Goal: Download file/media

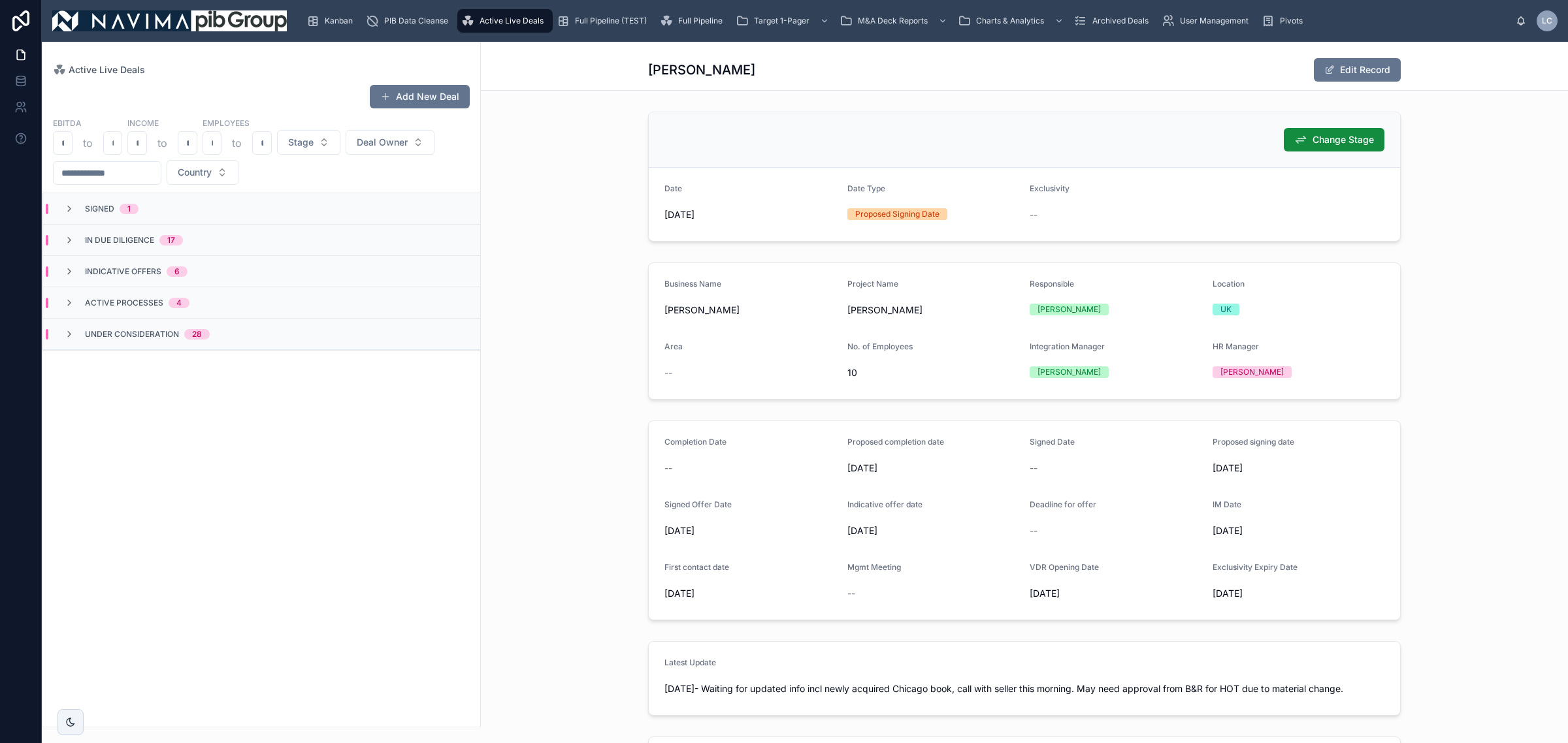
scroll to position [163, 0]
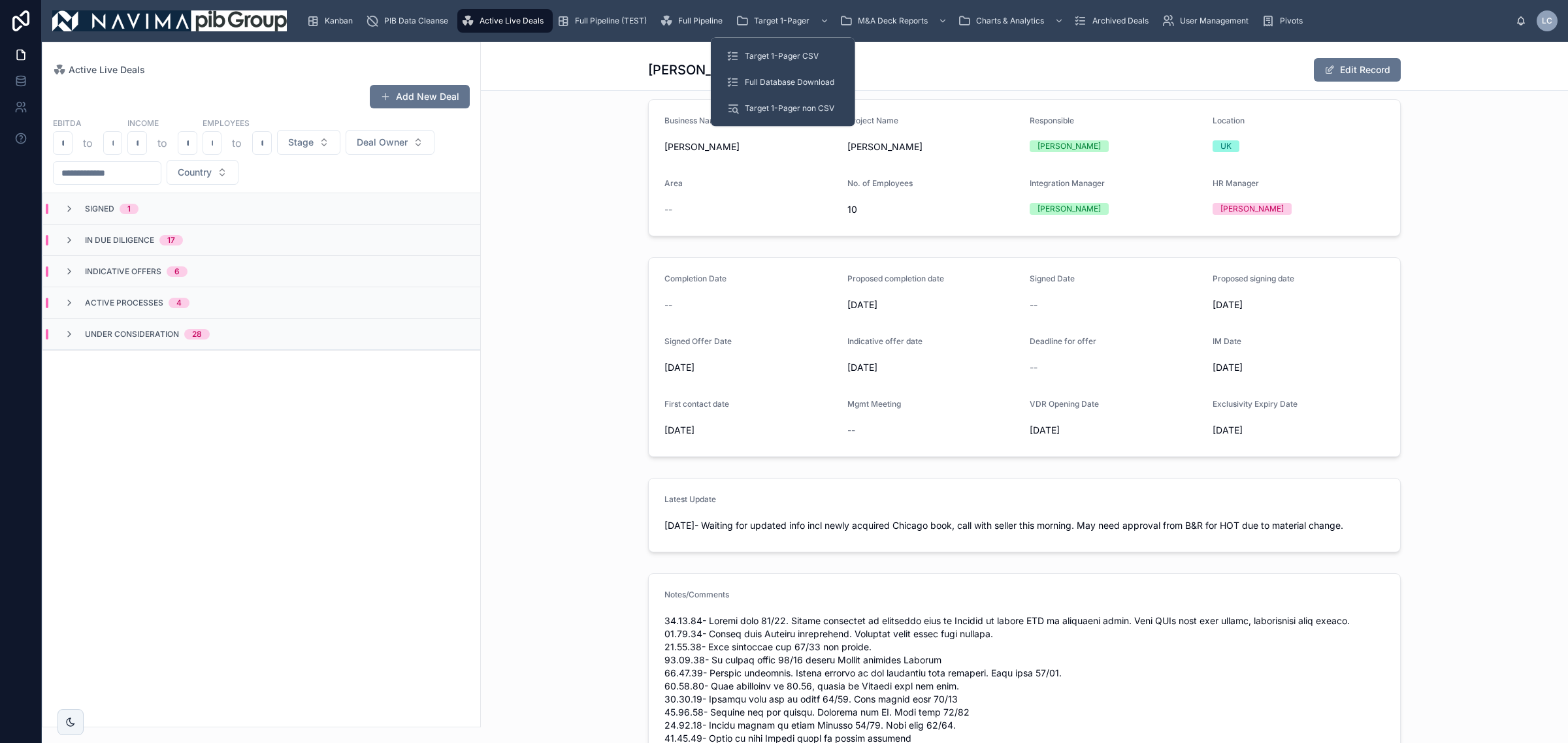
click at [795, 52] on span "Target 1-Pager CSV" at bounding box center [781, 55] width 74 height 10
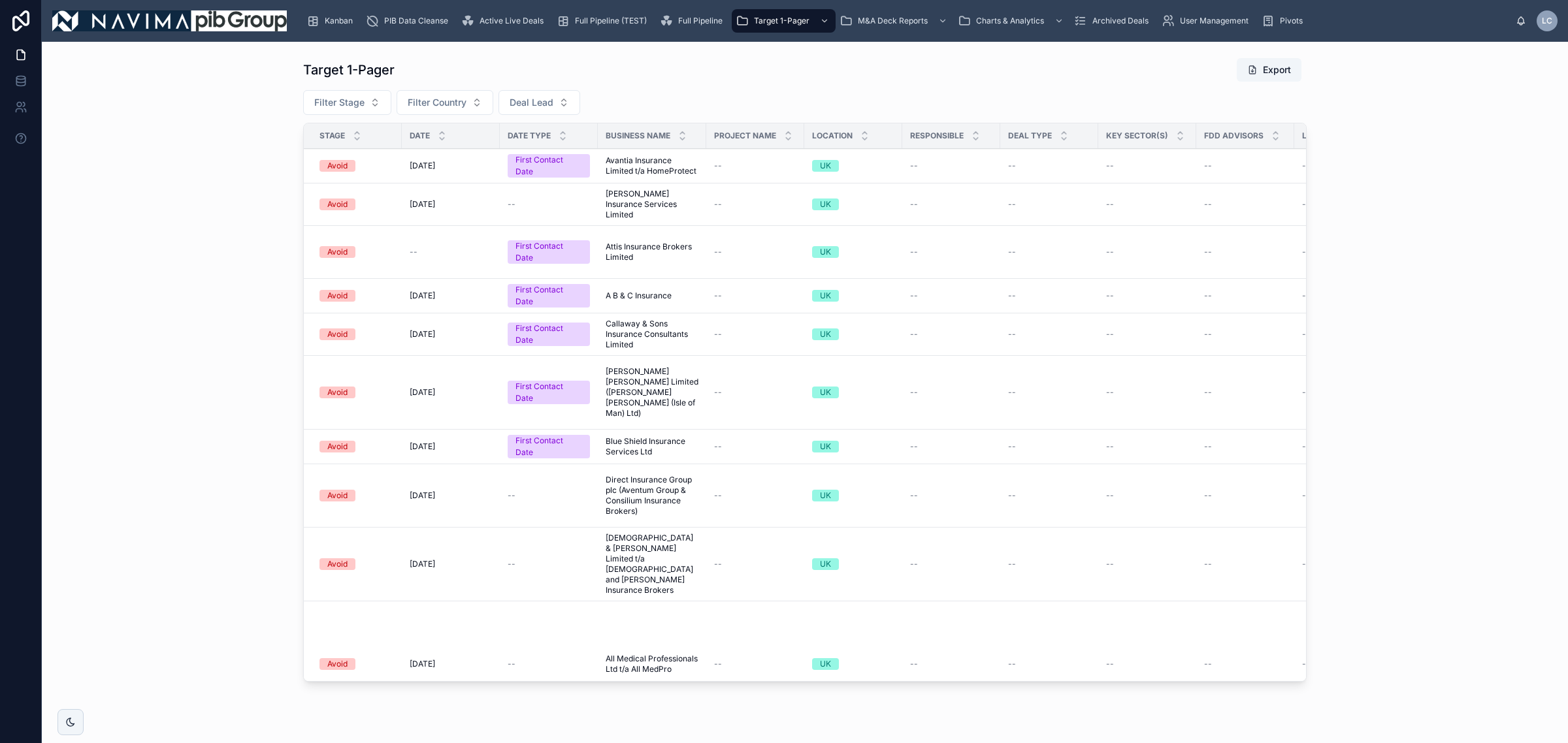
click at [330, 112] on button "Filter Stage" at bounding box center [347, 102] width 88 height 24
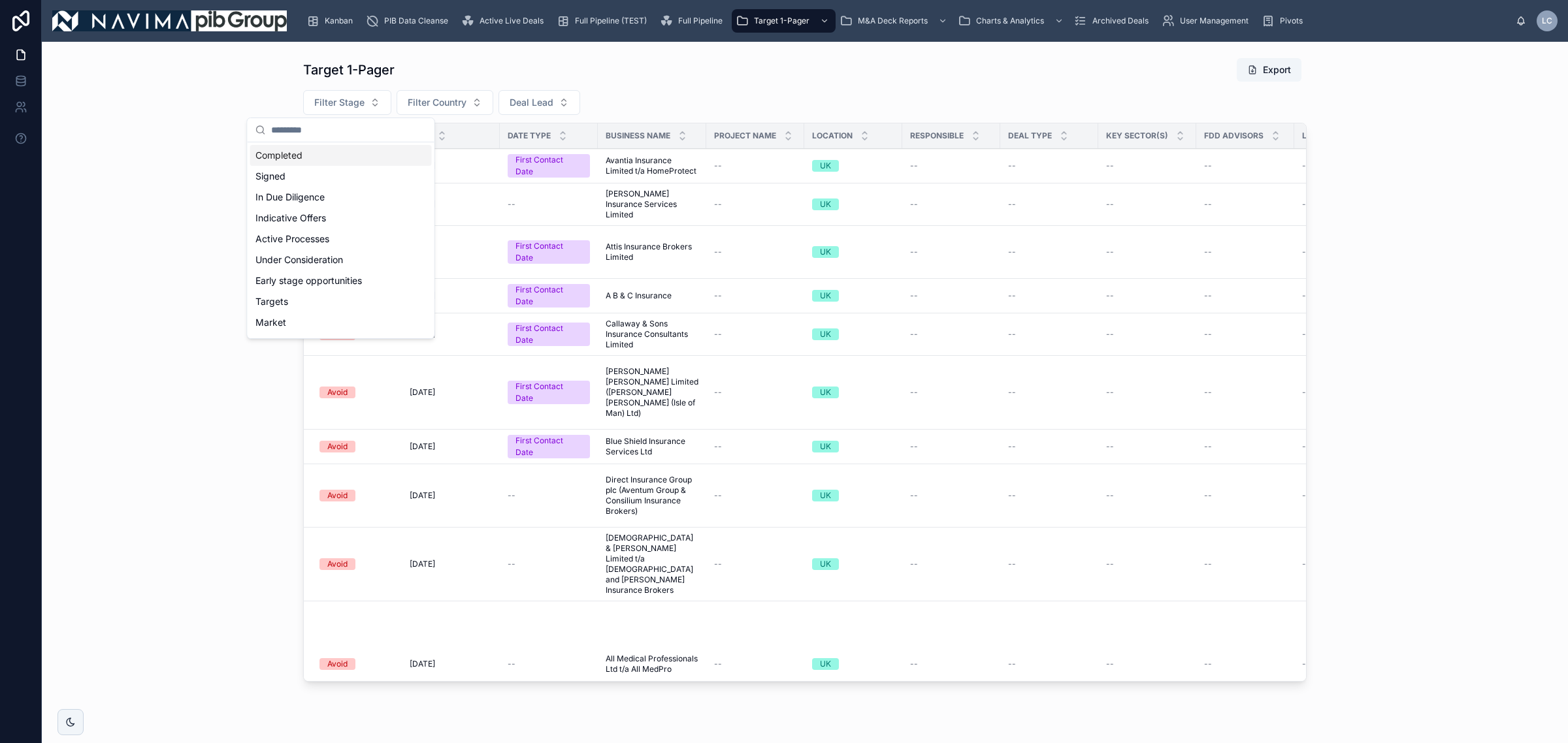
click at [341, 156] on div "Completed" at bounding box center [341, 156] width 182 height 21
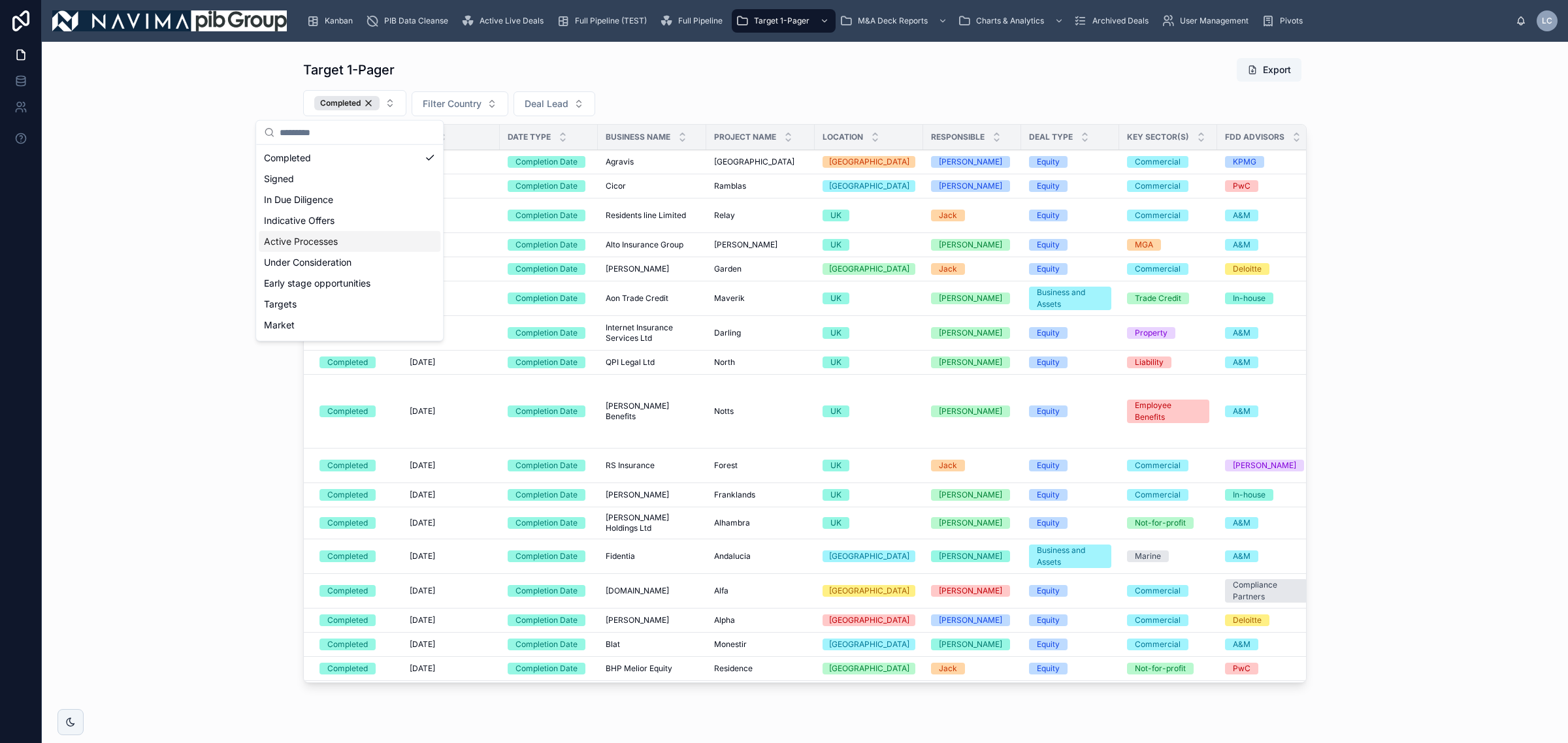
click at [1284, 72] on button "Export" at bounding box center [1268, 69] width 65 height 23
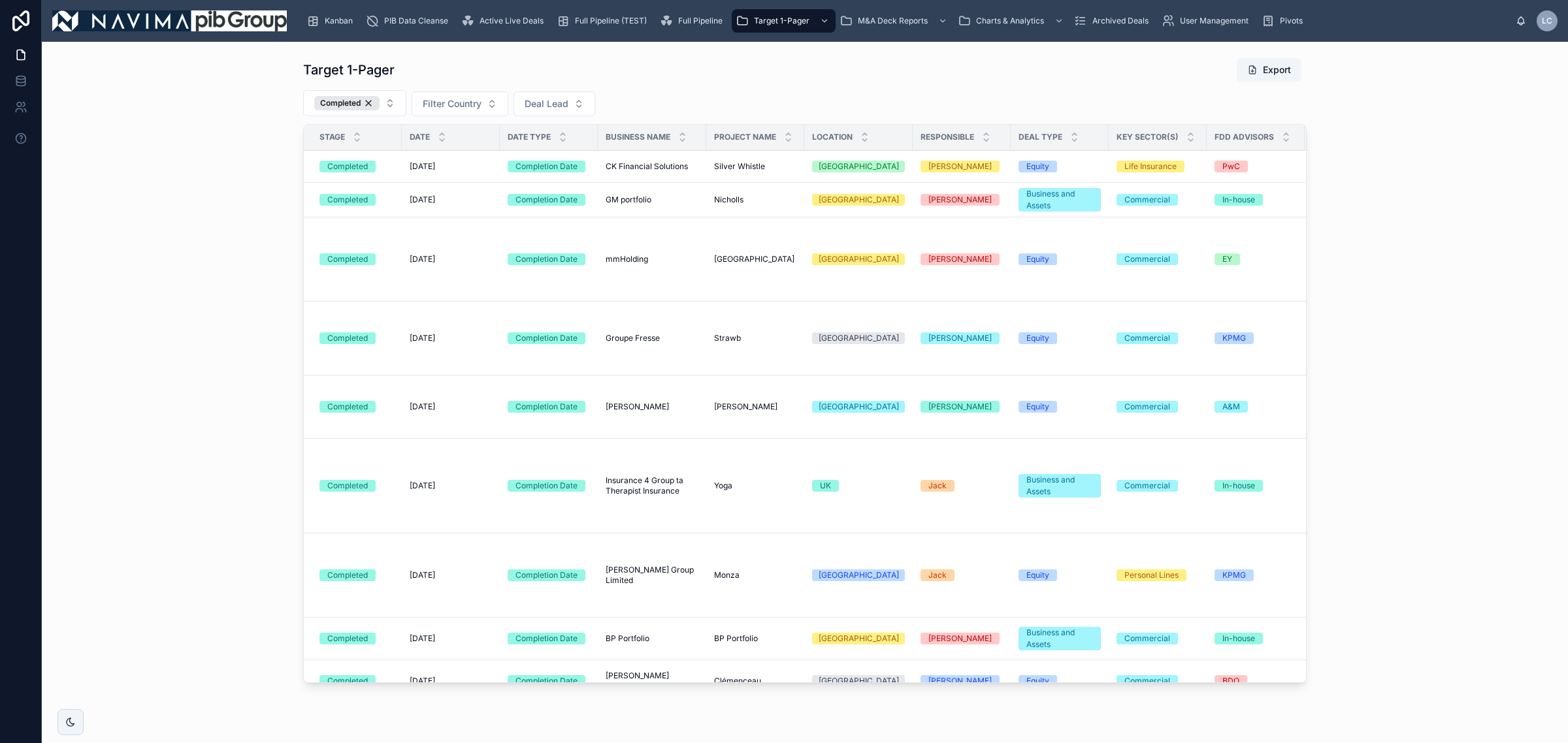
scroll to position [3485, 0]
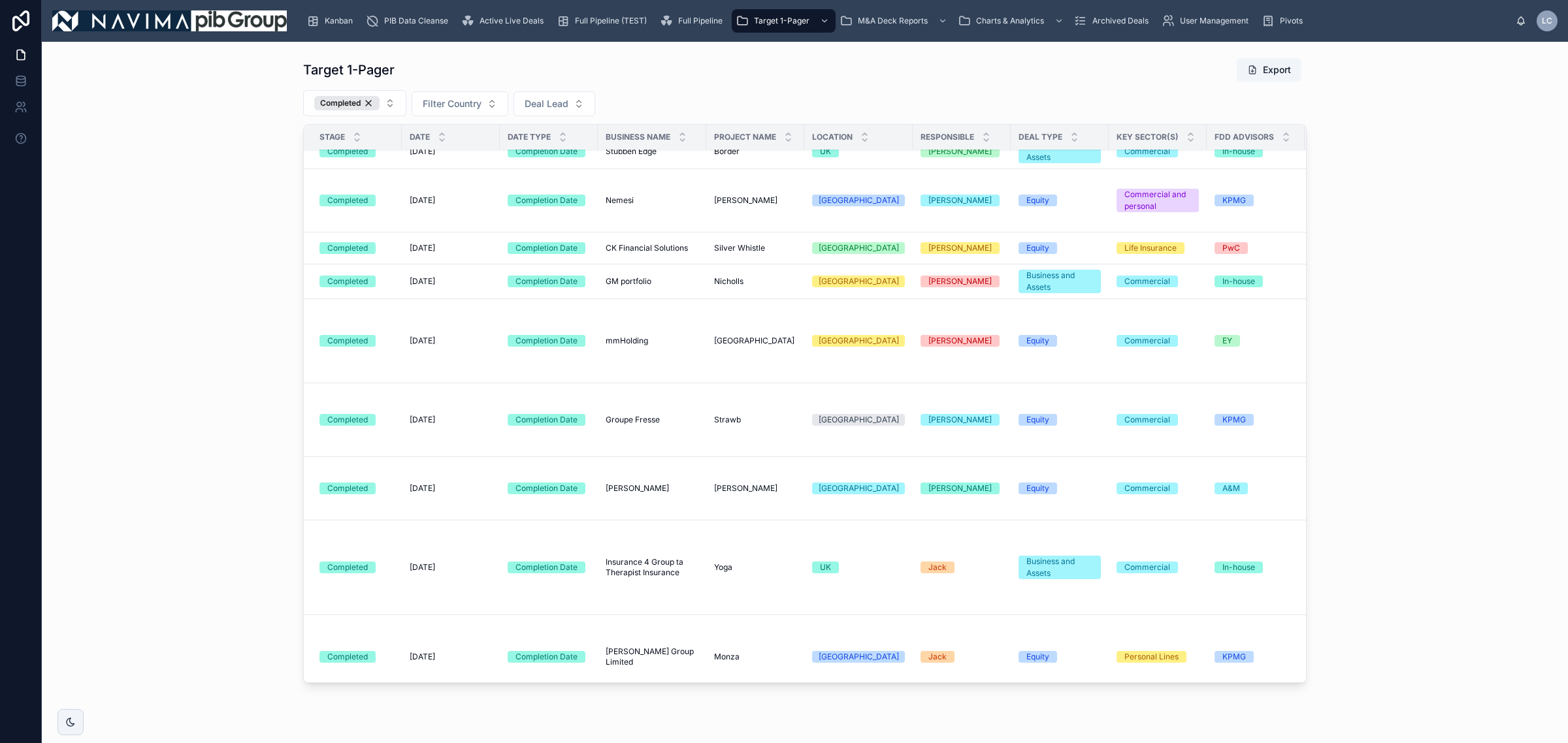
click at [631, 335] on span "mmHolding" at bounding box center [626, 340] width 42 height 10
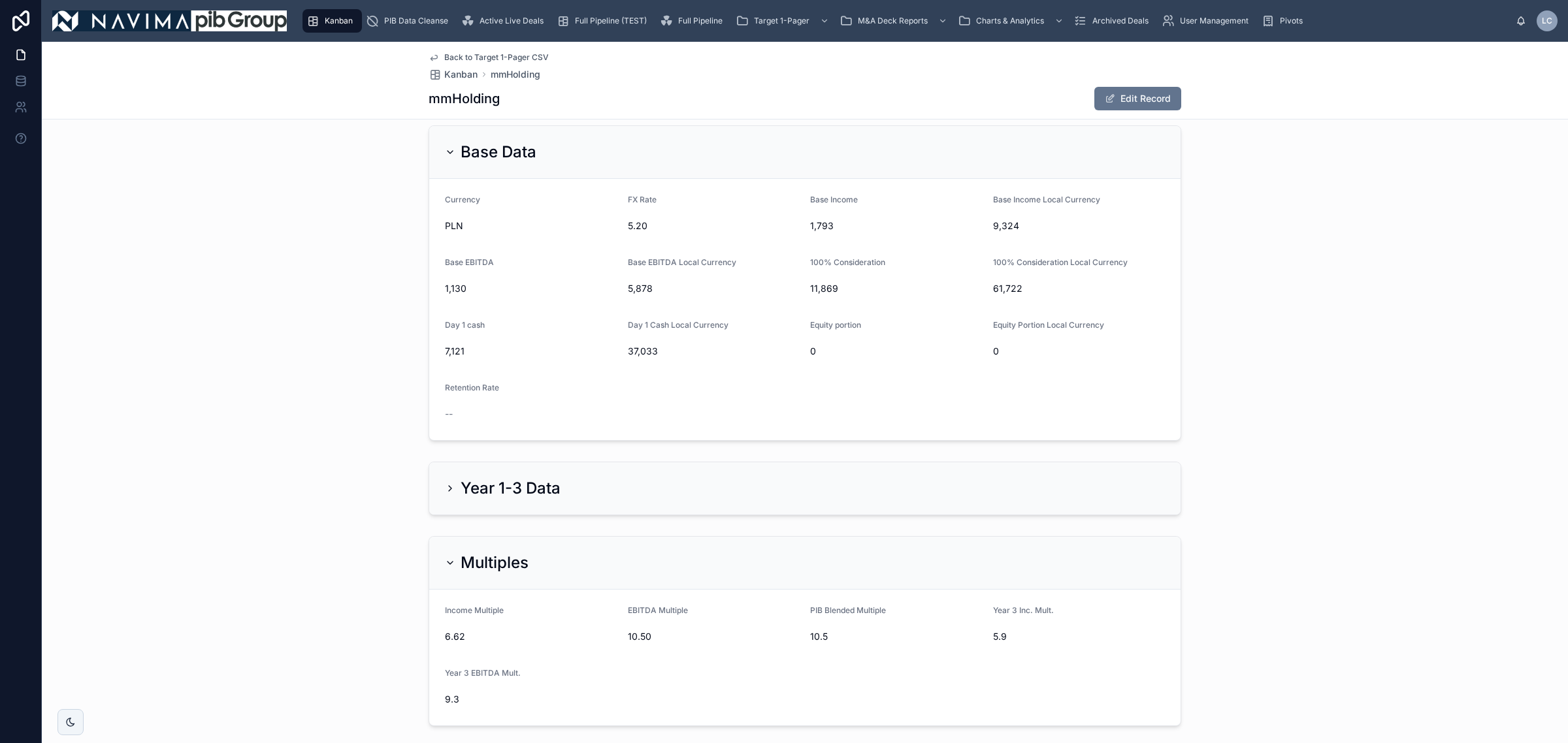
scroll to position [1878, 0]
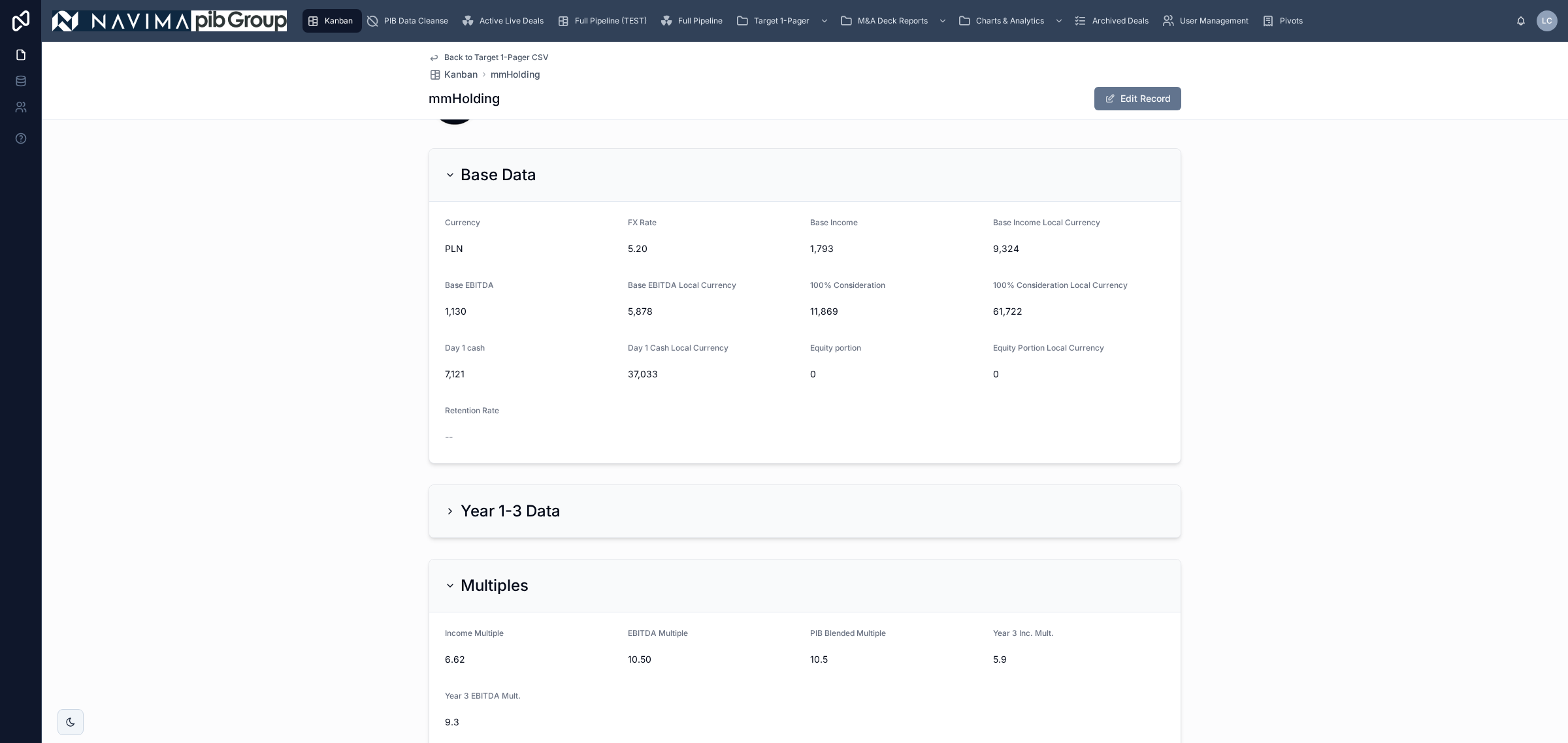
click at [590, 16] on span "Full Pipeline (TEST)" at bounding box center [610, 21] width 72 height 10
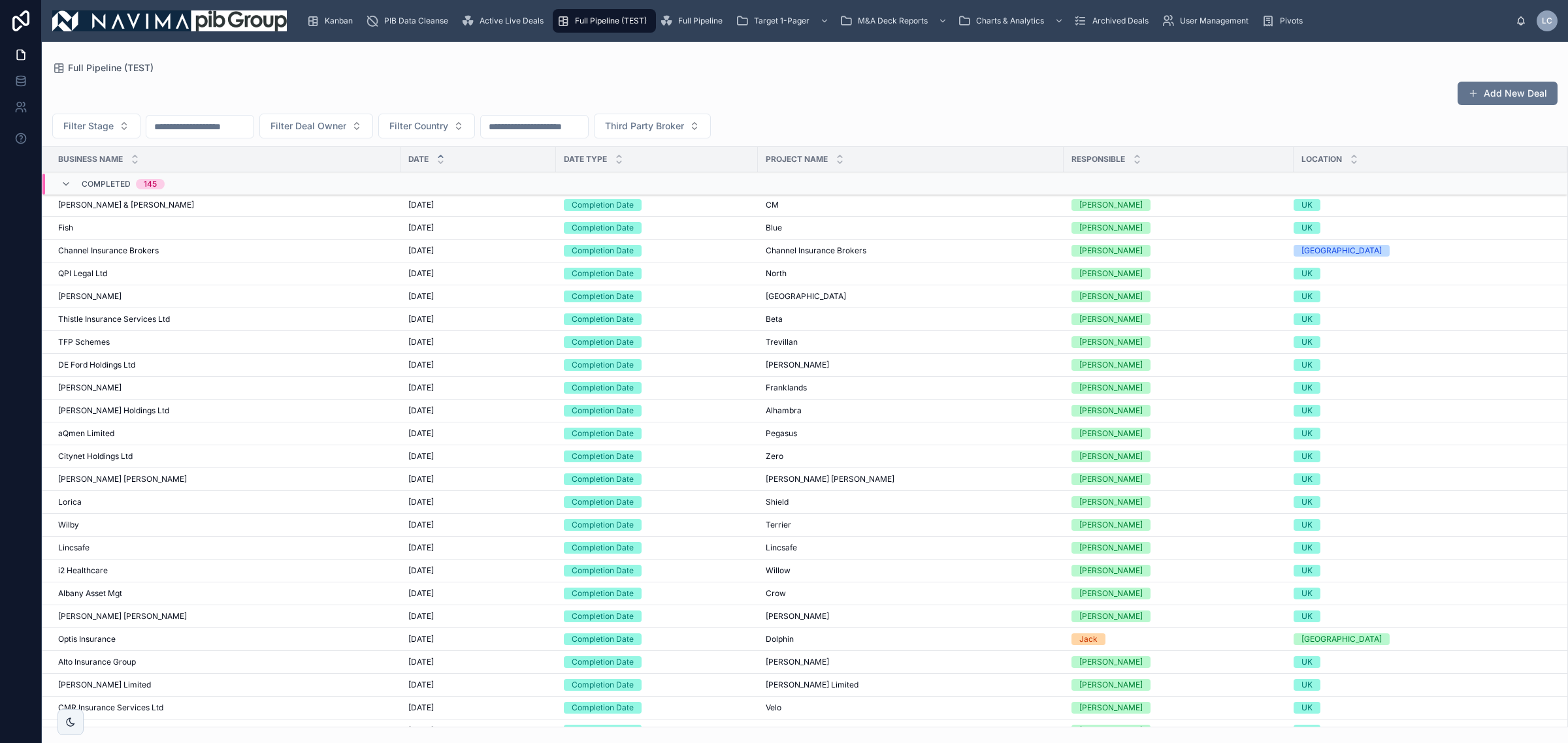
click at [246, 127] on input "text" at bounding box center [200, 126] width 107 height 19
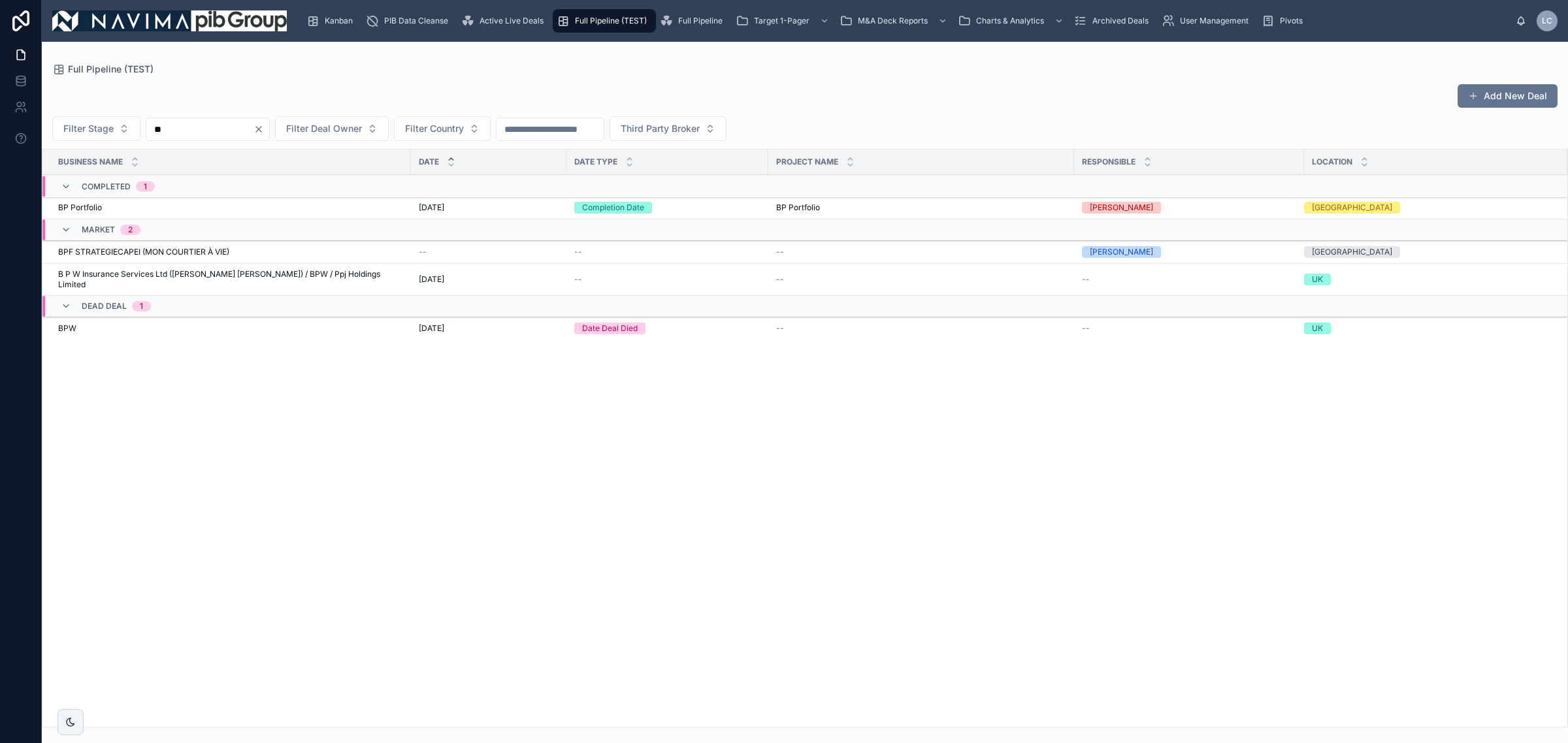
type input "**"
click at [155, 201] on td "BP Portfolio BP Portfolio" at bounding box center [226, 208] width 368 height 22
click at [168, 203] on div "BP Portfolio BP Portfolio" at bounding box center [231, 207] width 345 height 10
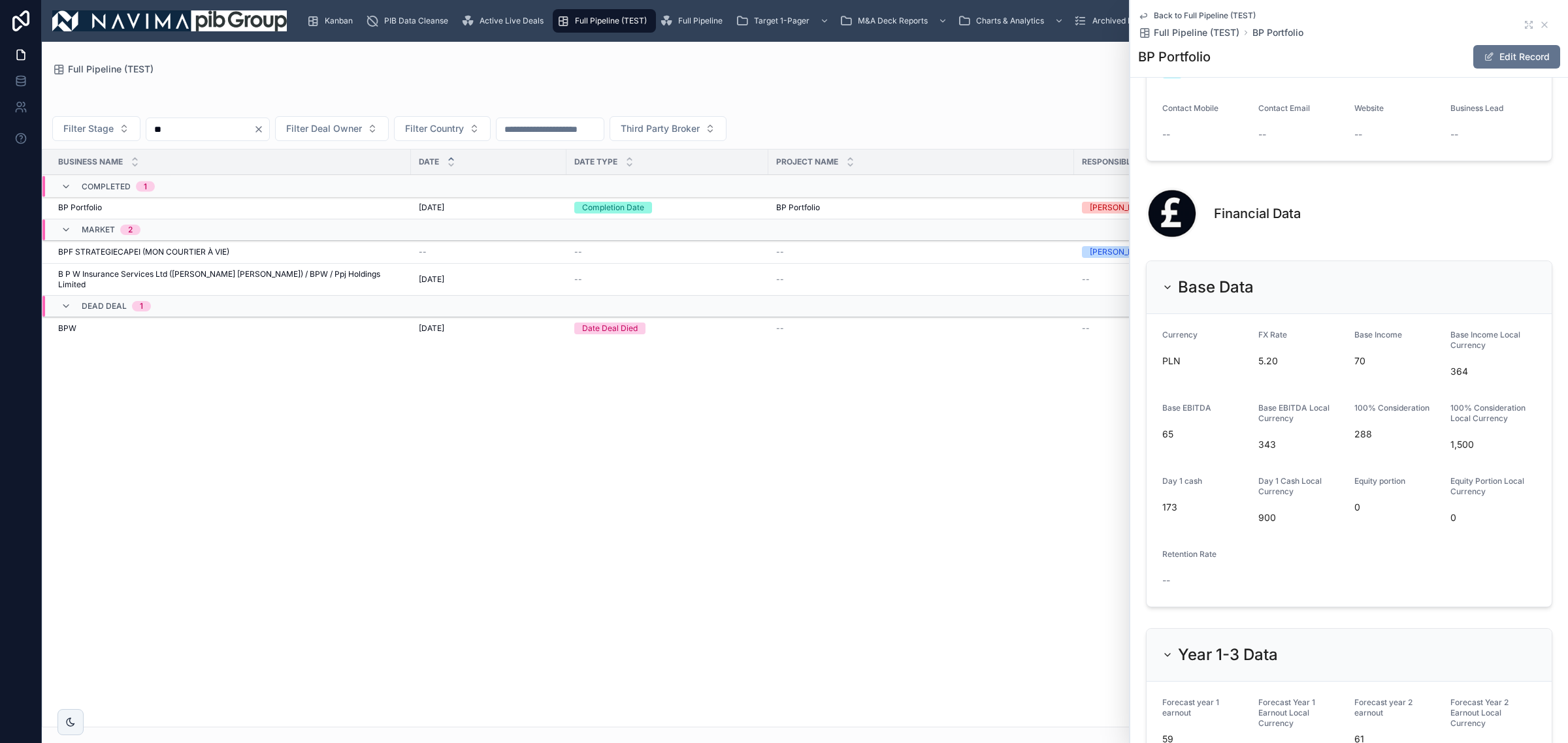
scroll to position [1878, 0]
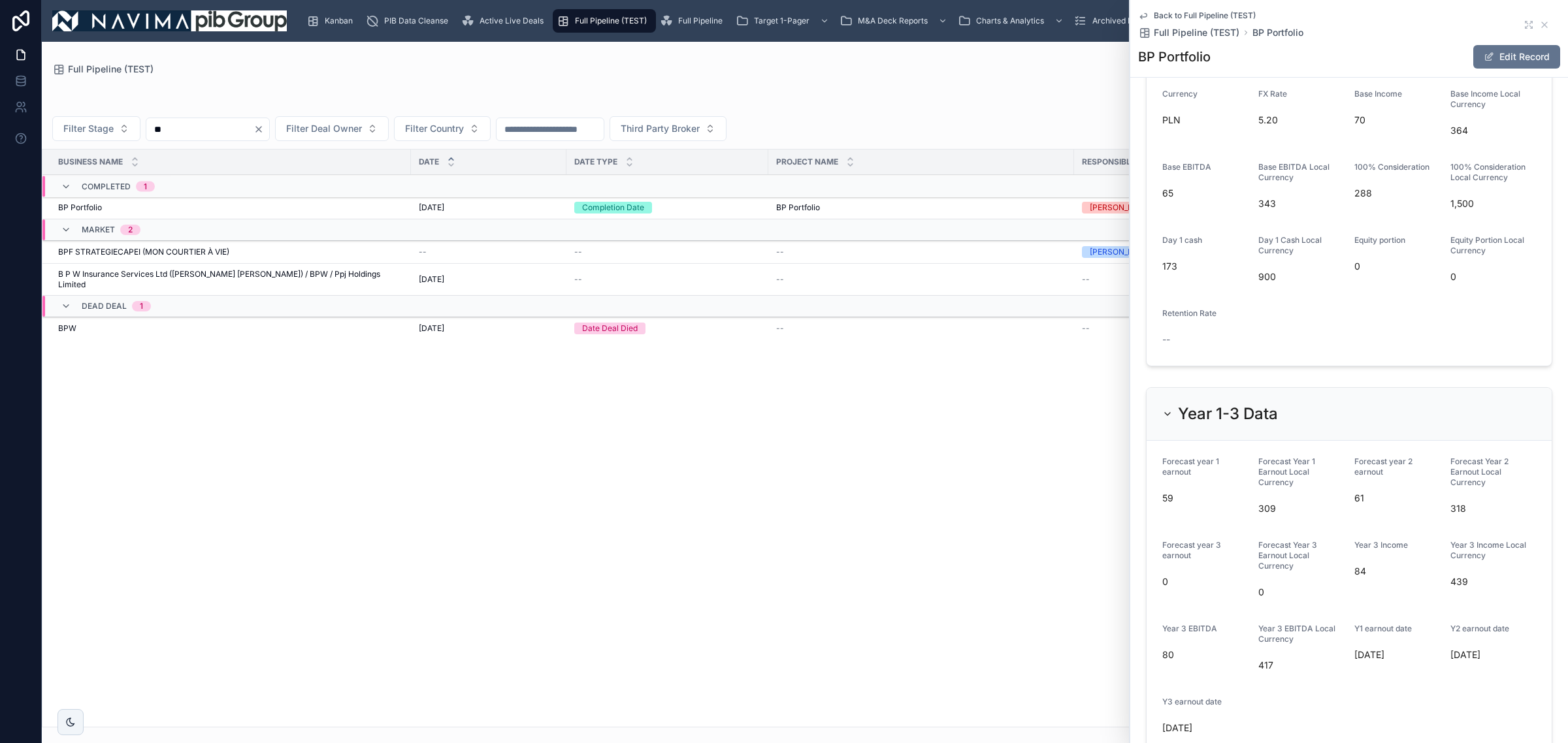
click at [880, 397] on div "Business Name Date Date Type Project Name Responsible Location Completed 1 BP P…" at bounding box center [804, 438] width 1525 height 577
click at [465, 7] on div "Kanban PIB Data Cleanse Active Live Deals Full Pipeline (TEST) Full Pipeline Ta…" at bounding box center [906, 21] width 1218 height 29
click at [481, 14] on div "Active Live Deals" at bounding box center [504, 21] width 87 height 21
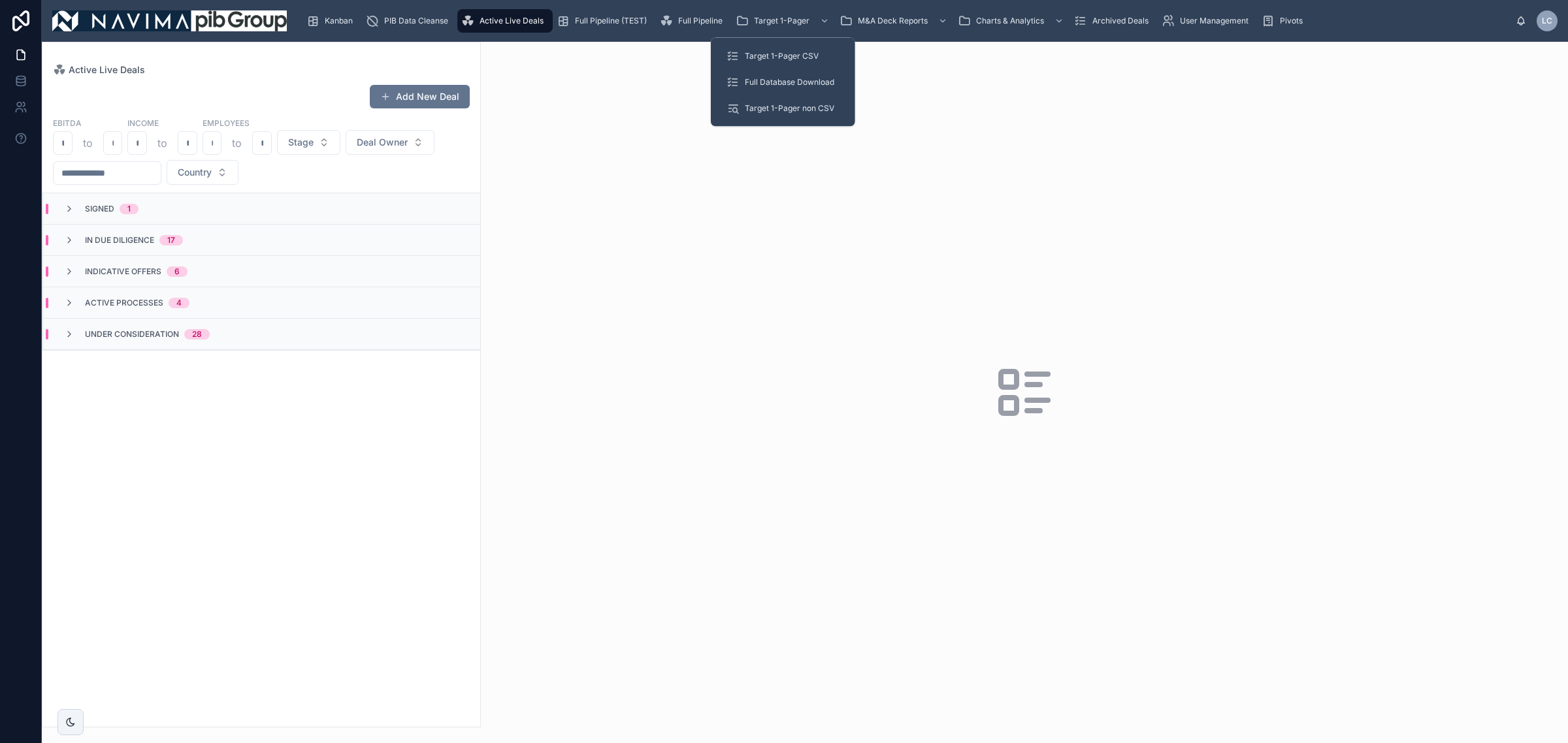
drag, startPoint x: 802, startPoint y: 47, endPoint x: 785, endPoint y: 102, distance: 57.6
click at [803, 48] on div "Target 1-Pager CSV" at bounding box center [783, 56] width 113 height 21
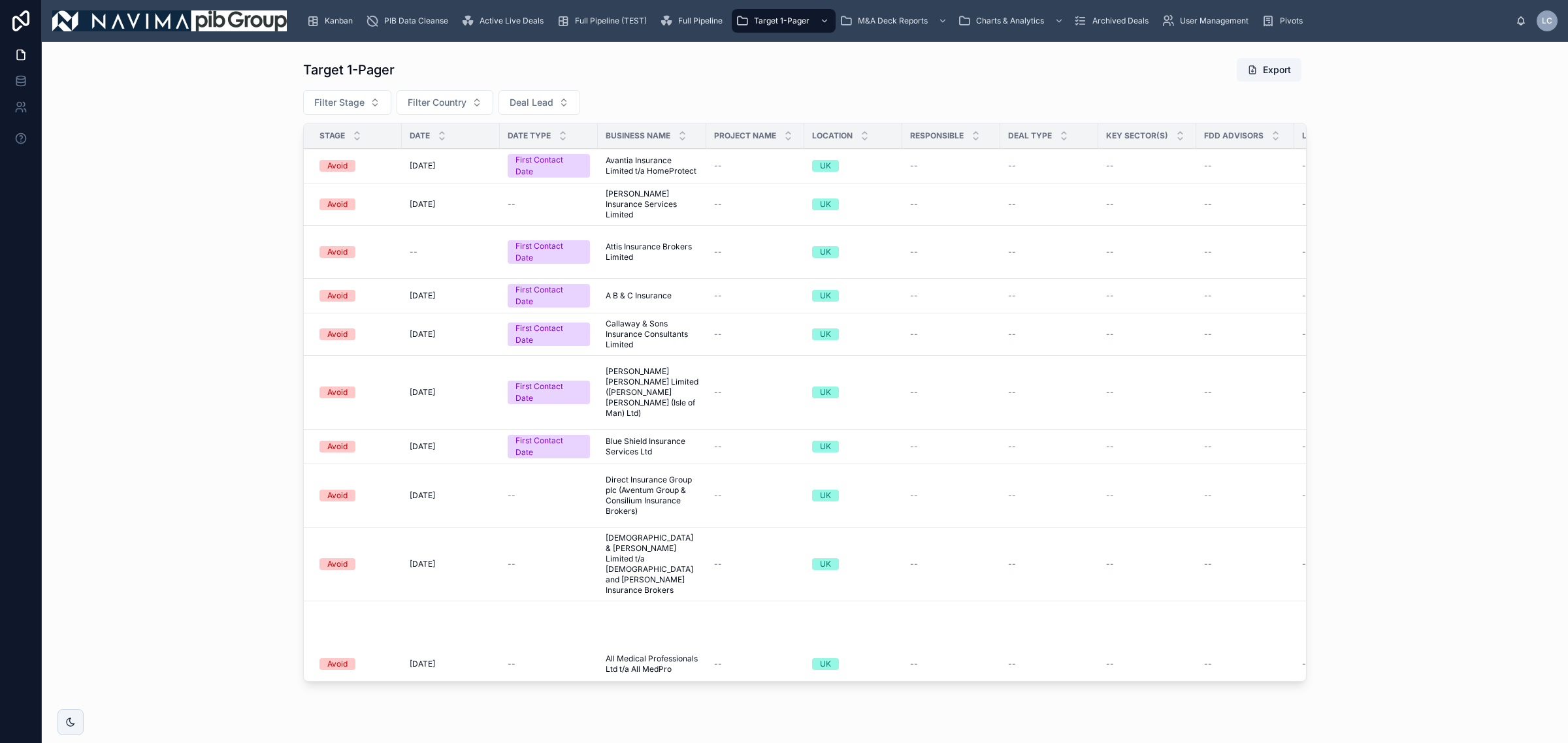
click at [351, 100] on span "Filter Stage" at bounding box center [339, 102] width 51 height 13
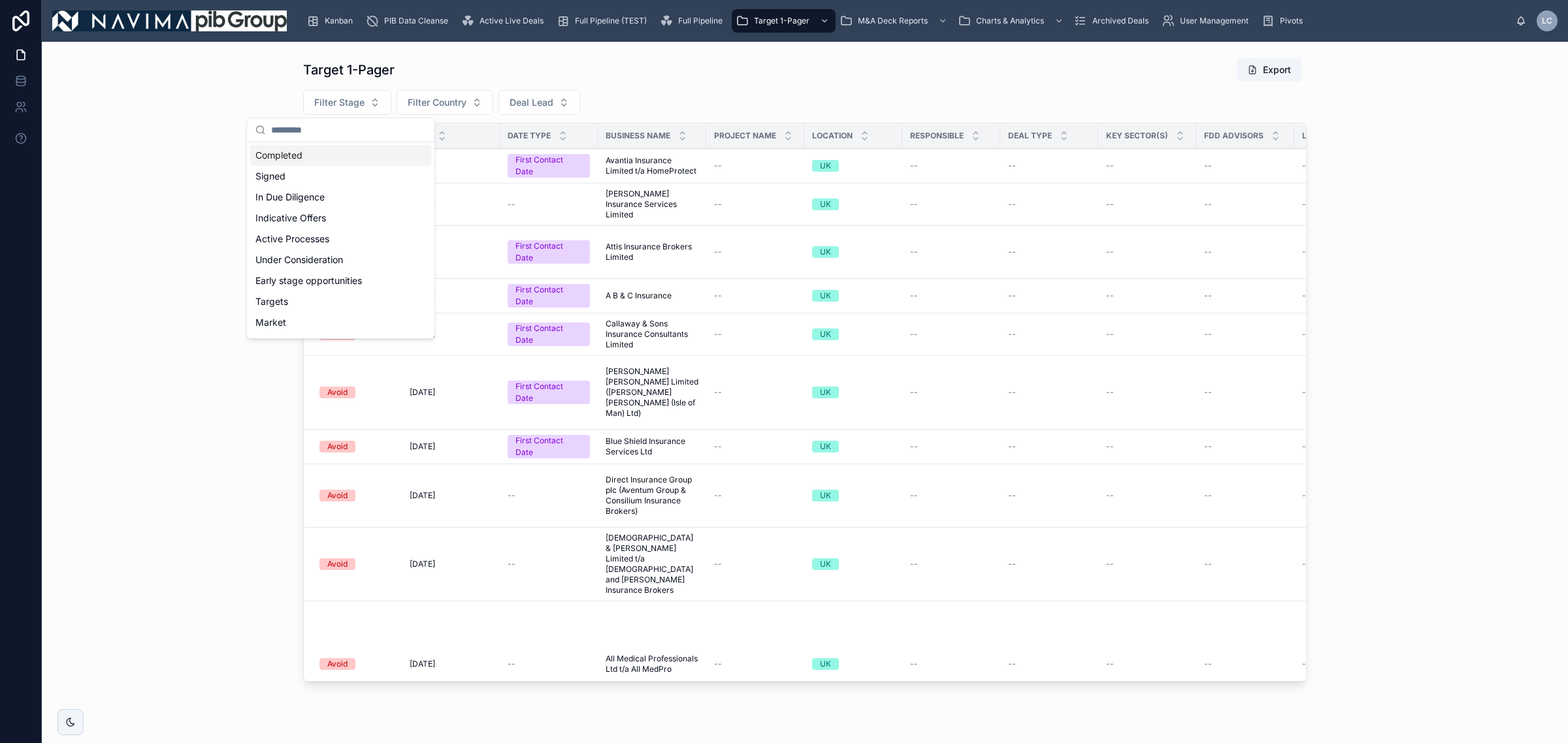
click at [351, 156] on div "Completed" at bounding box center [341, 156] width 182 height 21
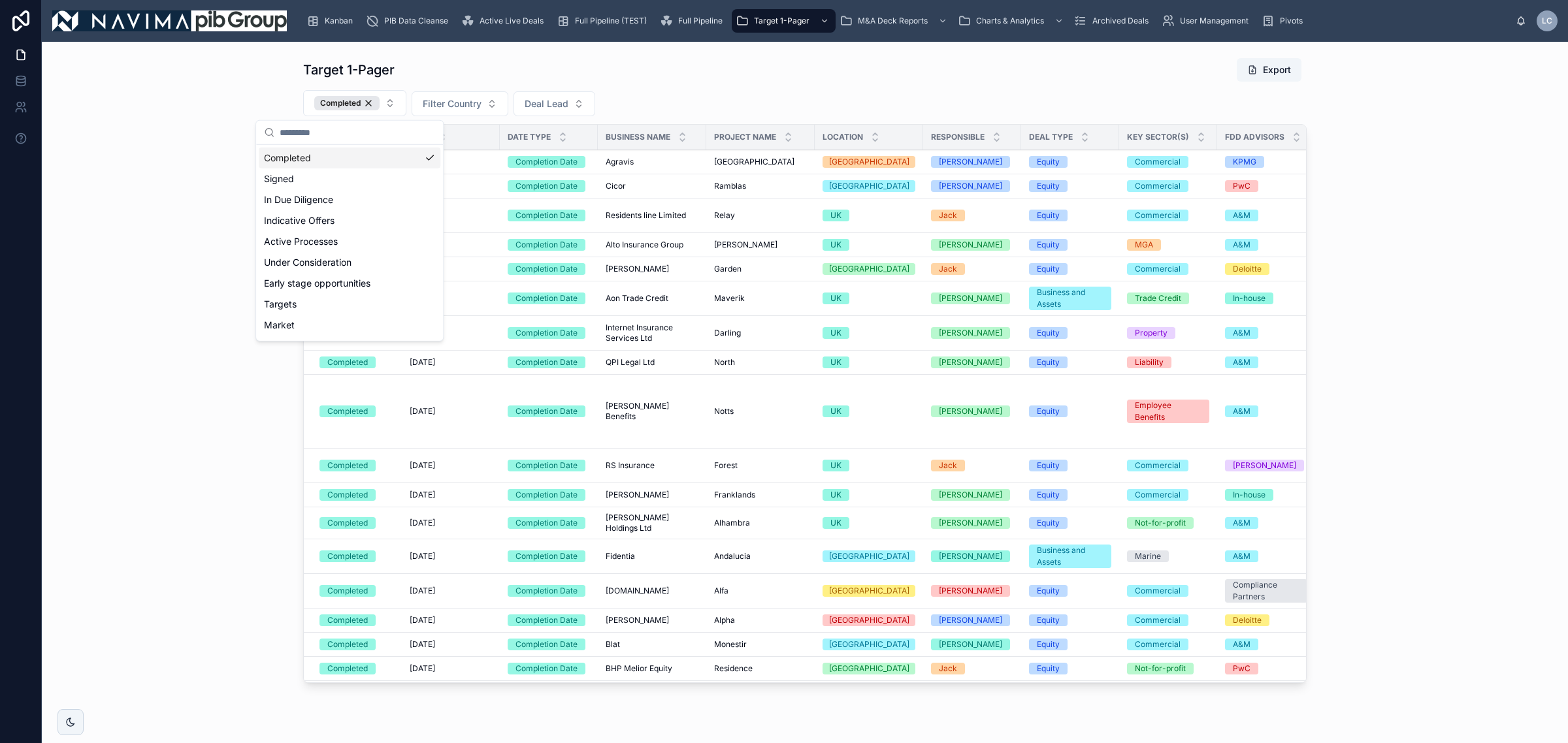
click at [1270, 70] on button "Export" at bounding box center [1268, 69] width 65 height 23
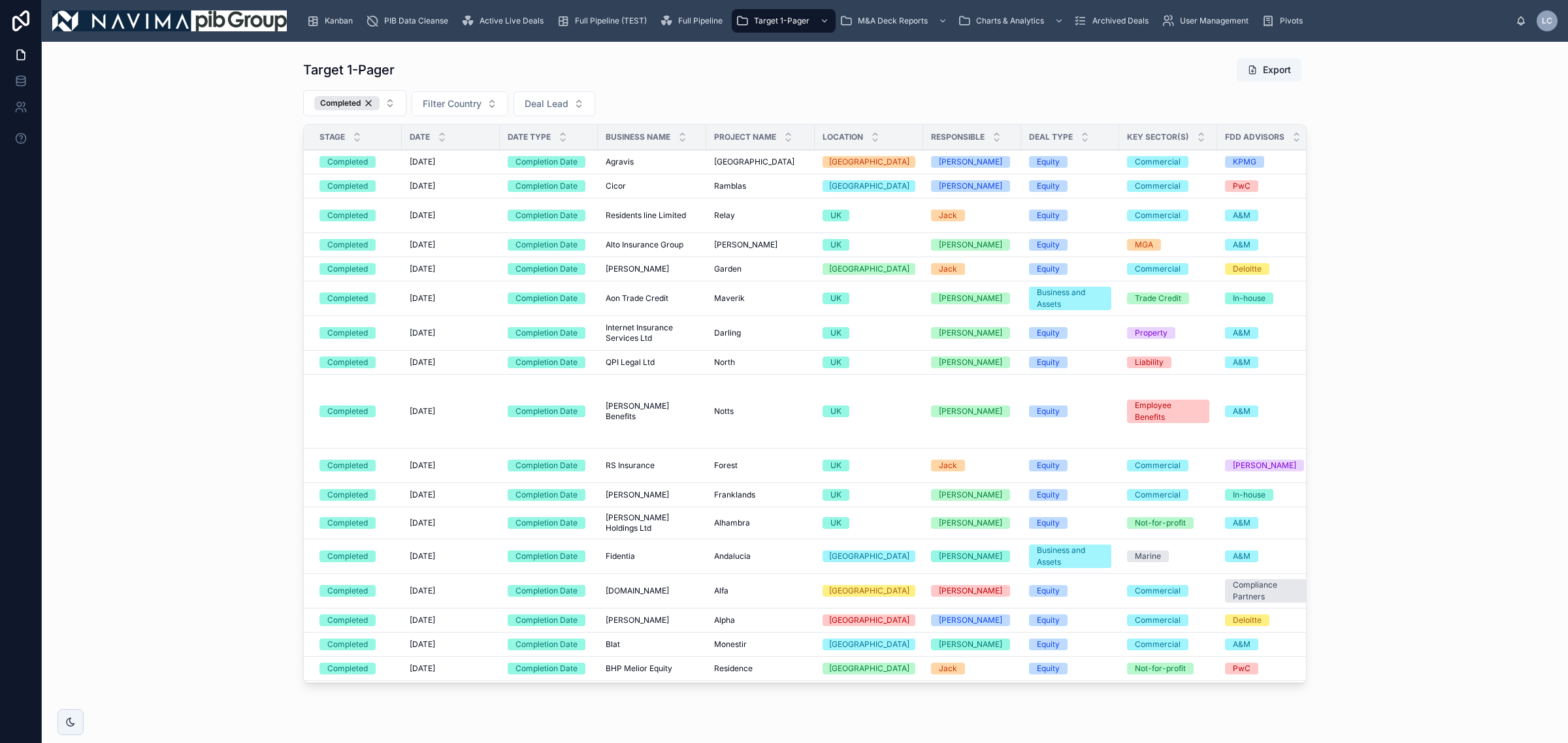
click at [461, 14] on icon "scrollable content" at bounding box center [468, 21] width 13 height 13
